Goal: Information Seeking & Learning: Learn about a topic

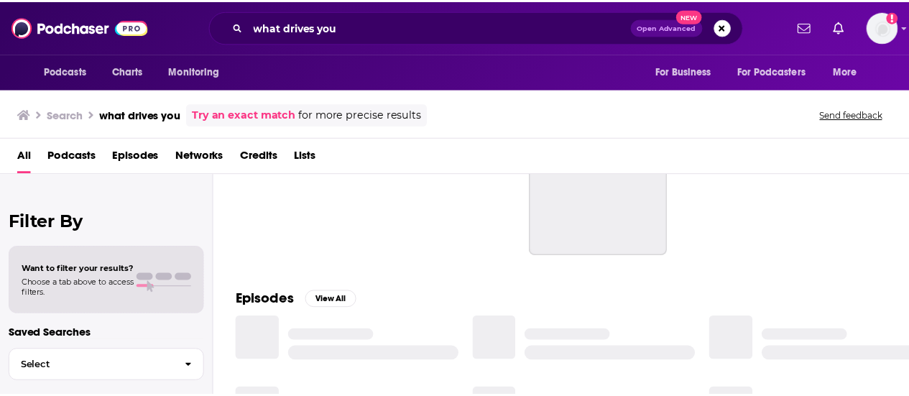
scroll to position [12, 0]
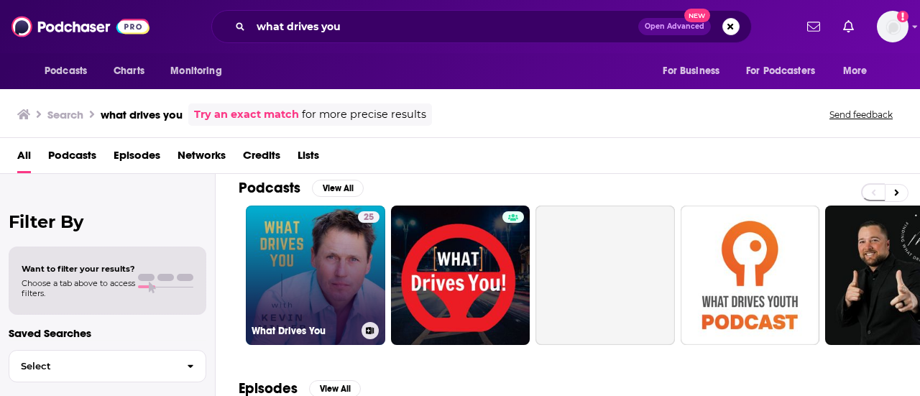
drag, startPoint x: 0, startPoint y: 0, endPoint x: 315, endPoint y: 258, distance: 407.5
click at [315, 258] on link "25 What Drives You" at bounding box center [315, 274] width 139 height 139
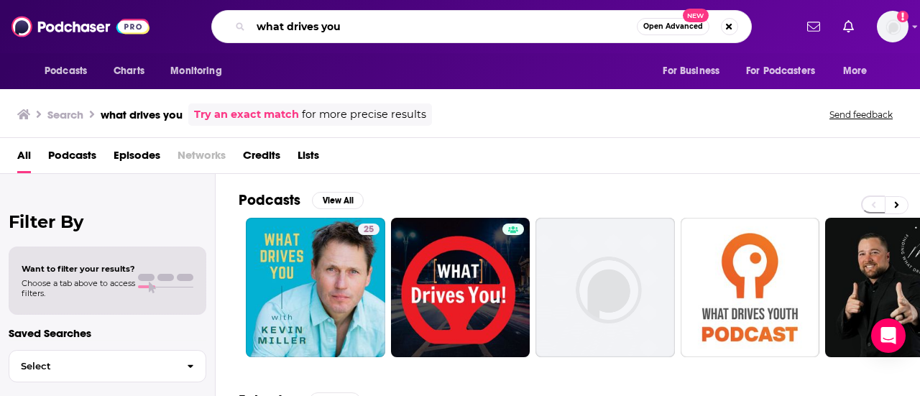
drag, startPoint x: 359, startPoint y: 31, endPoint x: 274, endPoint y: 9, distance: 86.8
click at [274, 10] on div "what drives you Open Advanced New" at bounding box center [481, 26] width 540 height 33
type input "w"
type input "[PERSON_NAME]"
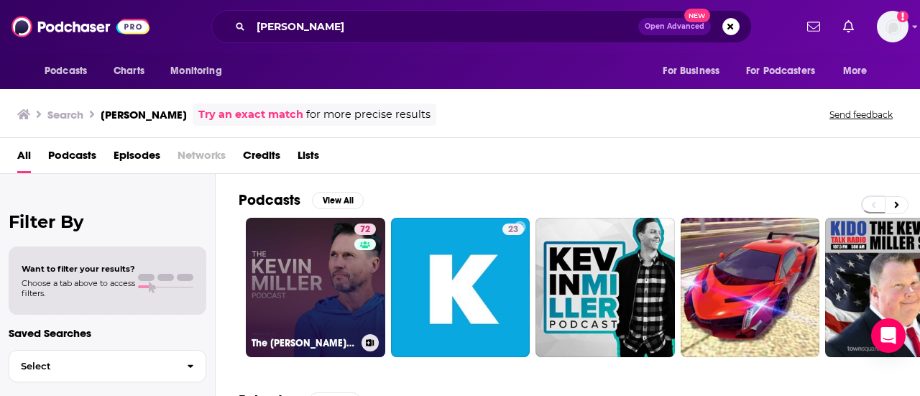
click at [297, 256] on link "72 The [PERSON_NAME] Podcast" at bounding box center [315, 287] width 139 height 139
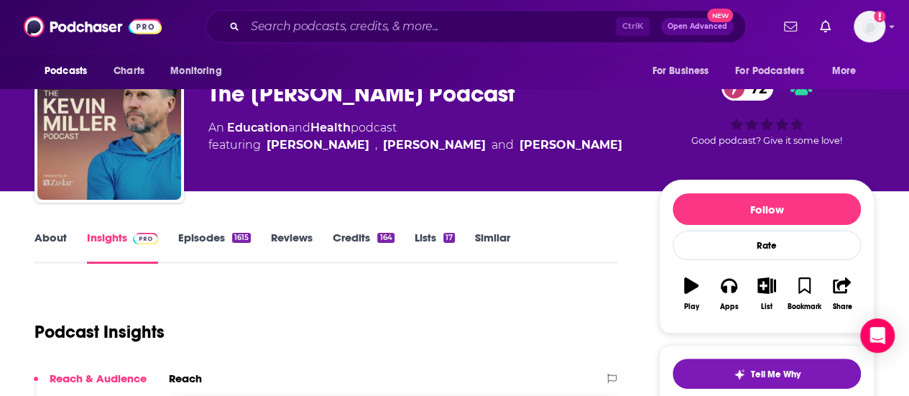
scroll to position [39, 0]
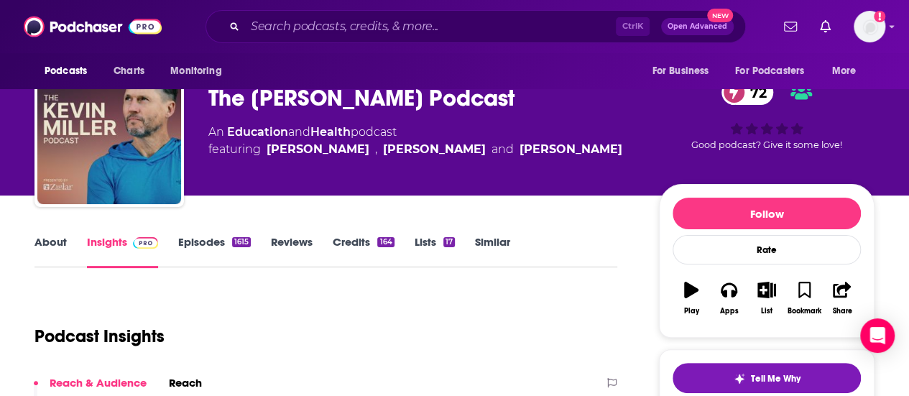
click at [52, 241] on link "About" at bounding box center [50, 251] width 32 height 33
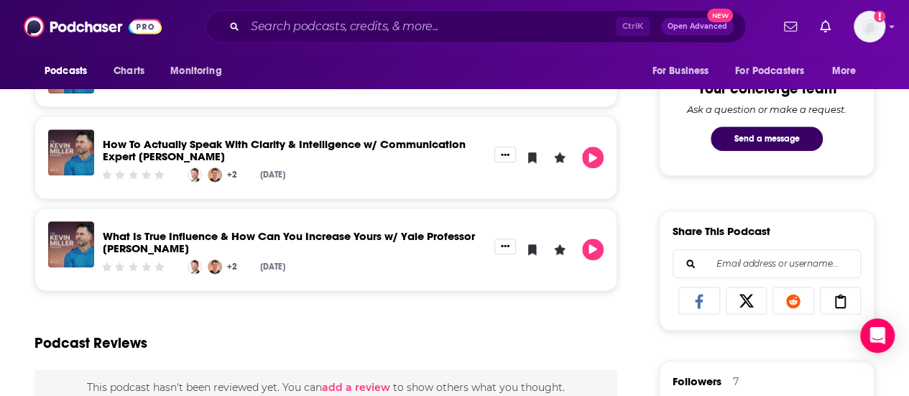
scroll to position [739, 0]
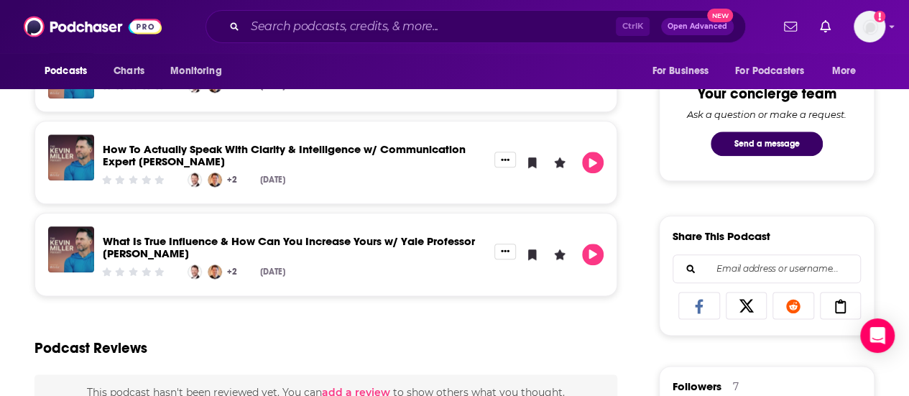
click at [298, 315] on div "Podcast Reviews" at bounding box center [325, 340] width 583 height 70
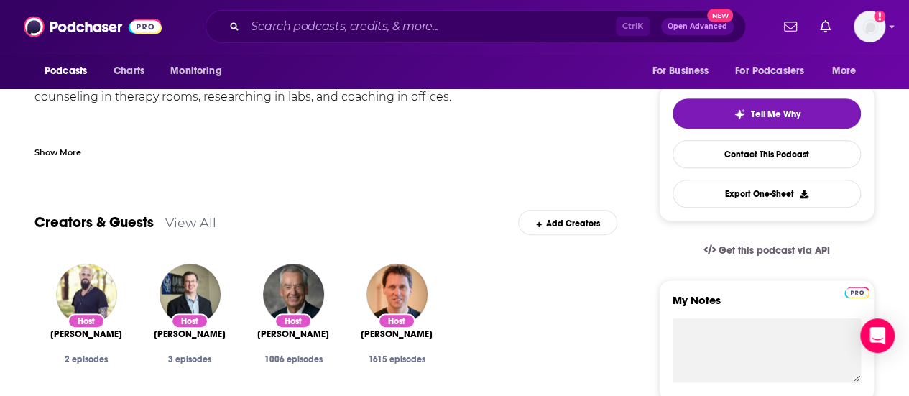
scroll to position [162, 0]
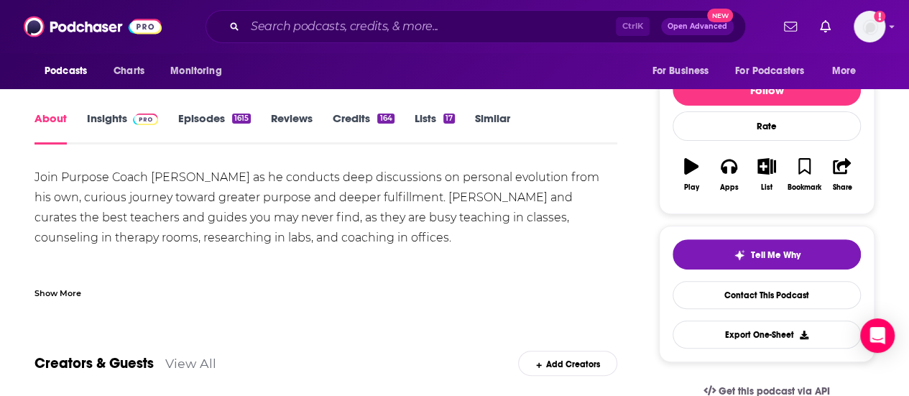
click at [54, 291] on div "Show More" at bounding box center [57, 292] width 47 height 14
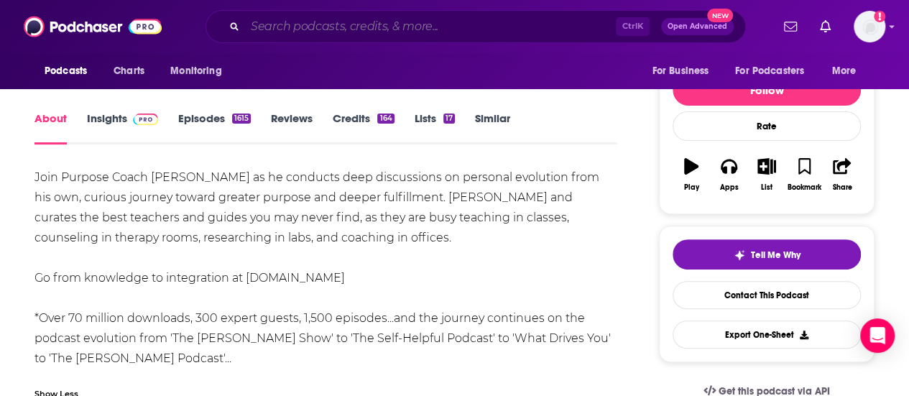
click at [438, 21] on input "Search podcasts, credits, & more..." at bounding box center [430, 26] width 371 height 23
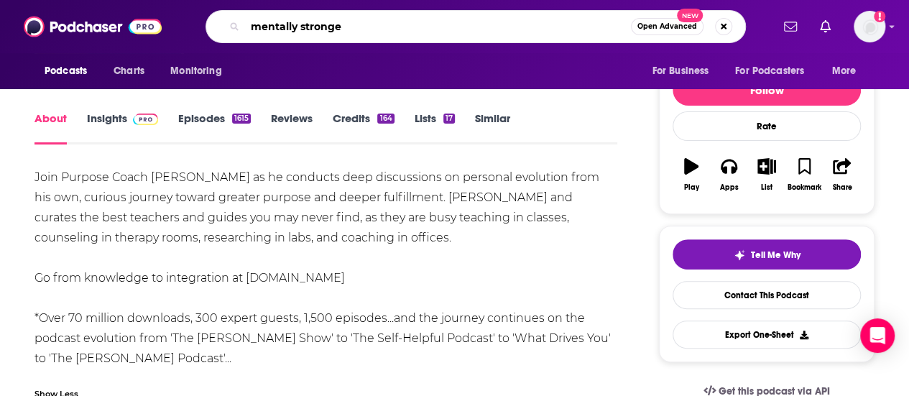
type input "mentally stronger"
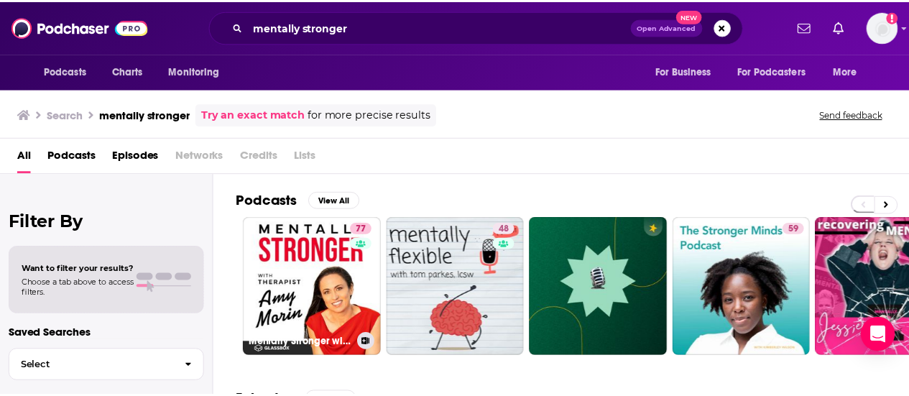
scroll to position [34, 0]
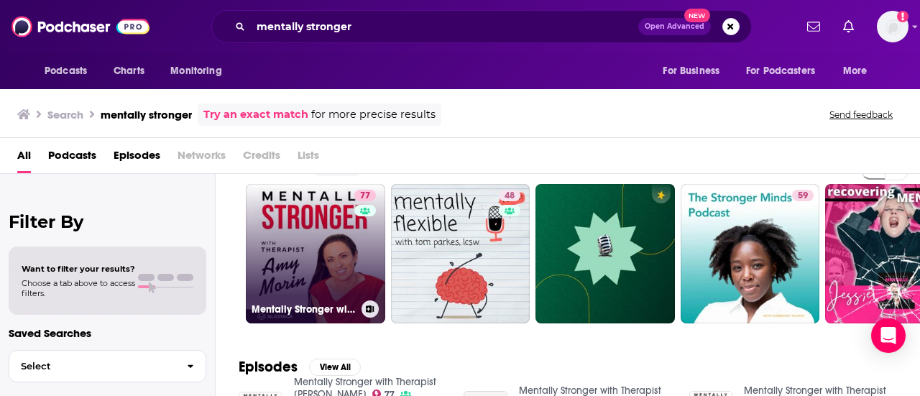
click at [366, 291] on div "77" at bounding box center [366, 245] width 25 height 111
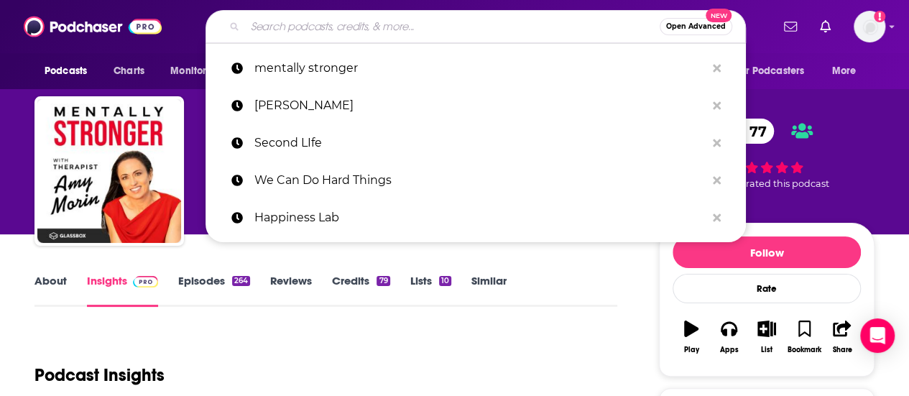
click at [474, 32] on input "Search podcasts, credits, & more..." at bounding box center [452, 26] width 415 height 23
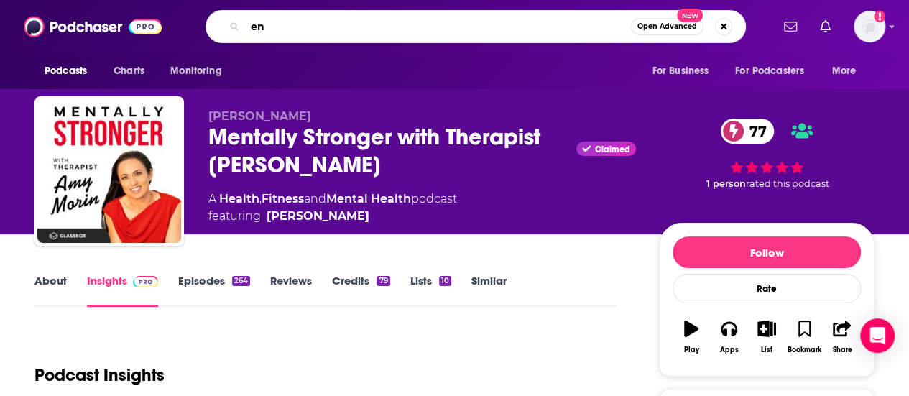
type input "e"
type input "mental illness happy hour"
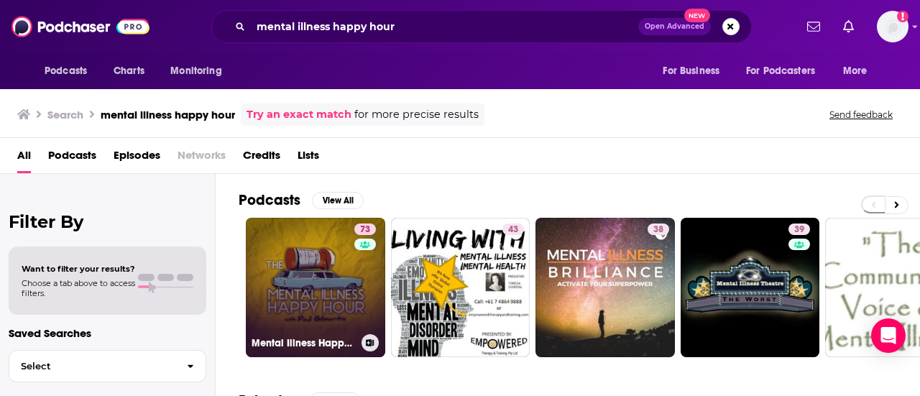
click at [337, 274] on link "73 Mental Illness Happy Hour" at bounding box center [315, 287] width 139 height 139
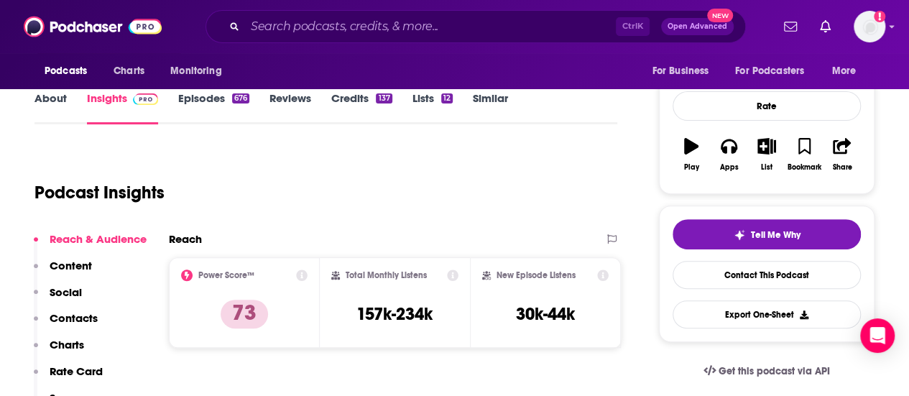
scroll to position [33, 0]
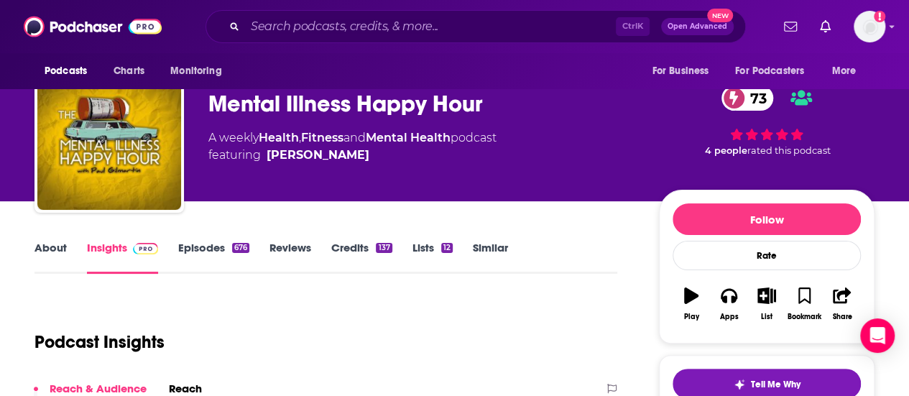
click at [50, 249] on link "About" at bounding box center [50, 257] width 32 height 33
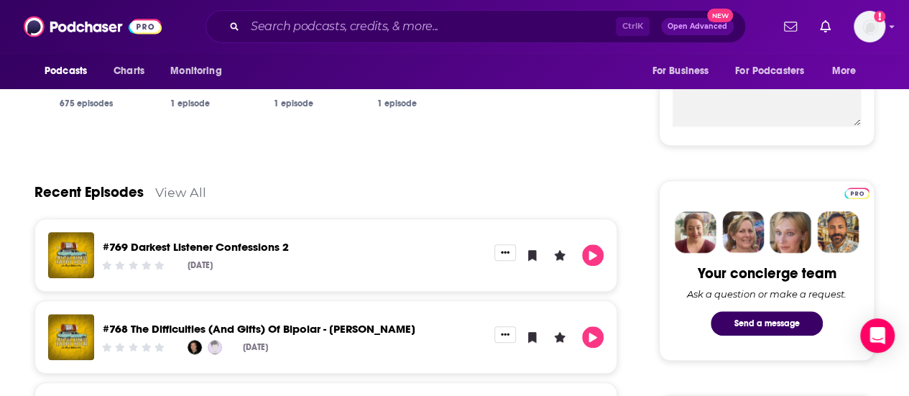
scroll to position [671, 0]
